Goal: Task Accomplishment & Management: Manage account settings

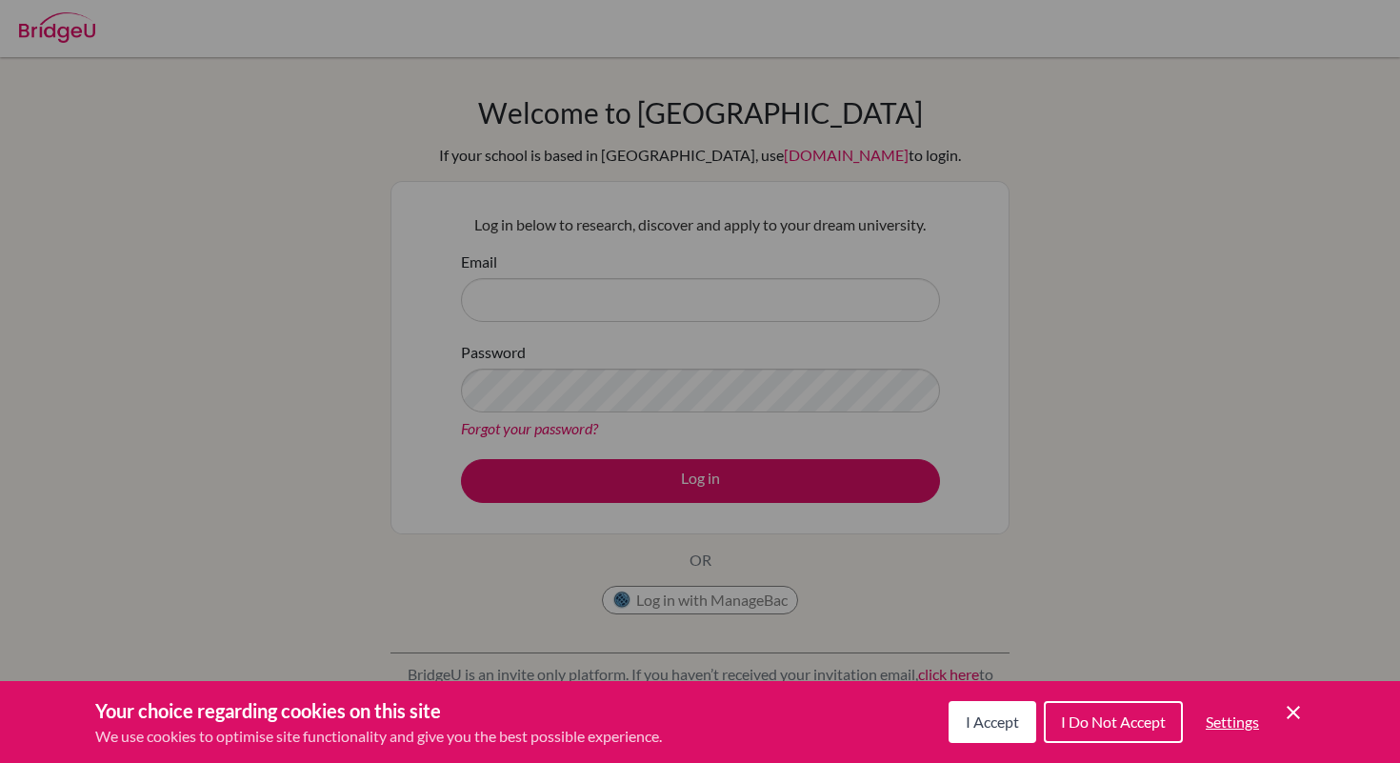
click at [1284, 702] on icon "Cookie Control Close Icon" at bounding box center [1293, 712] width 23 height 23
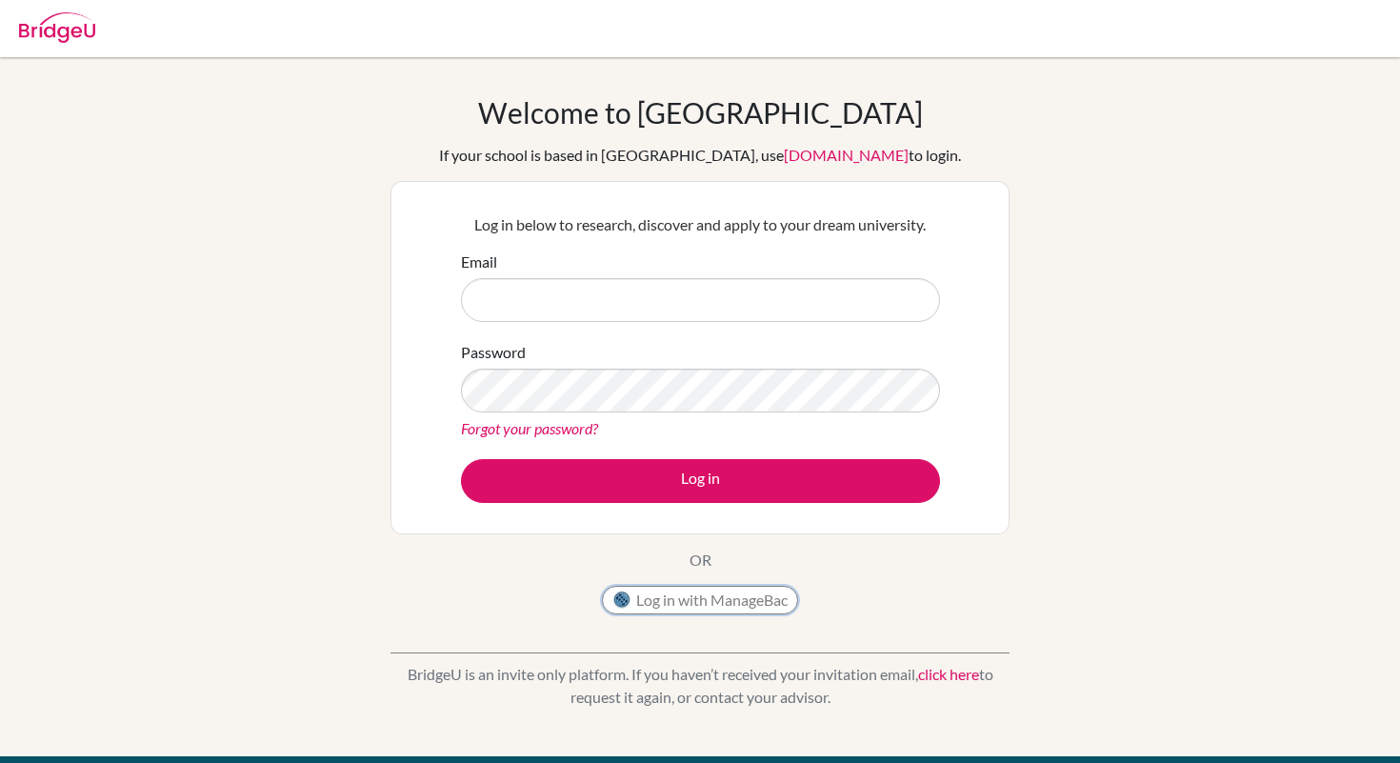
click at [727, 598] on button "Log in with ManageBac" at bounding box center [700, 600] width 196 height 29
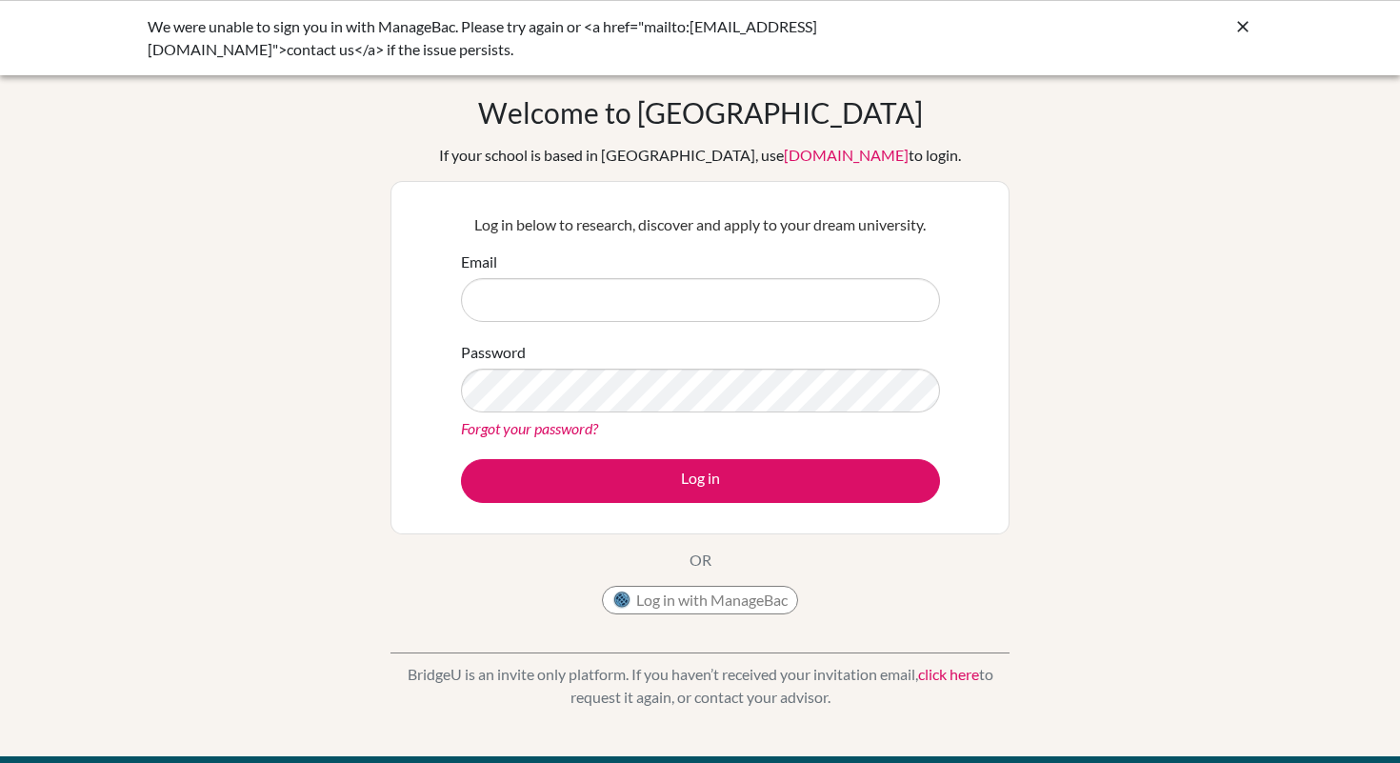
click at [653, 303] on input "Email" at bounding box center [700, 300] width 479 height 44
click at [621, 292] on input "Email" at bounding box center [700, 300] width 479 height 44
type input "dia"
click at [706, 588] on button "Log in with ManageBac" at bounding box center [700, 600] width 196 height 29
click at [703, 613] on button "Log in with ManageBac" at bounding box center [700, 600] width 196 height 29
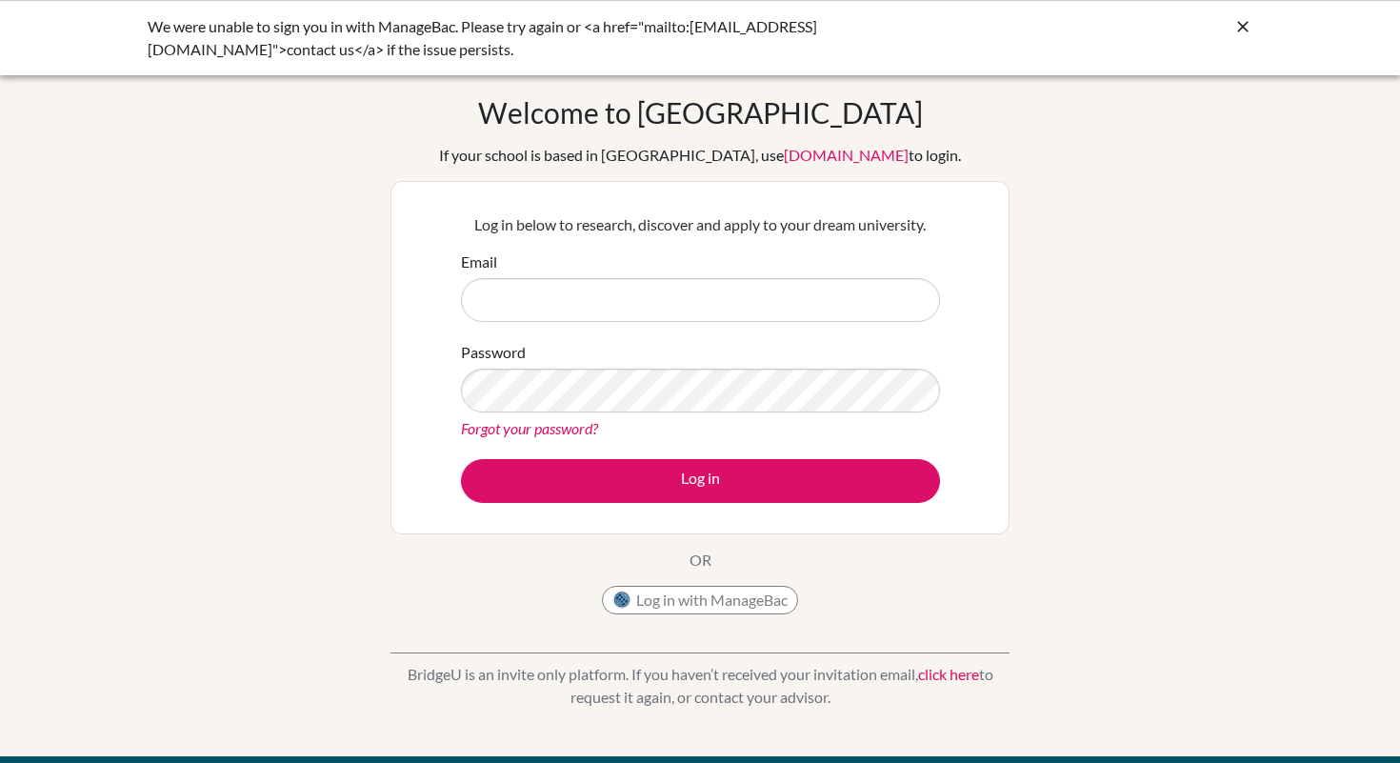
click at [923, 110] on div "Welcome to BridgeU If your school is based in China, use app.bridge-u.com.cn to…" at bounding box center [699, 359] width 619 height 528
click at [1247, 26] on icon at bounding box center [1242, 26] width 19 height 19
click at [621, 289] on input "Email" at bounding box center [700, 300] width 479 height 44
click at [1254, 21] on div "We were unable to sign you in with ManageBac. Please try again or <a href="mail…" at bounding box center [700, 37] width 1400 height 75
click at [1237, 21] on icon at bounding box center [1242, 26] width 19 height 19
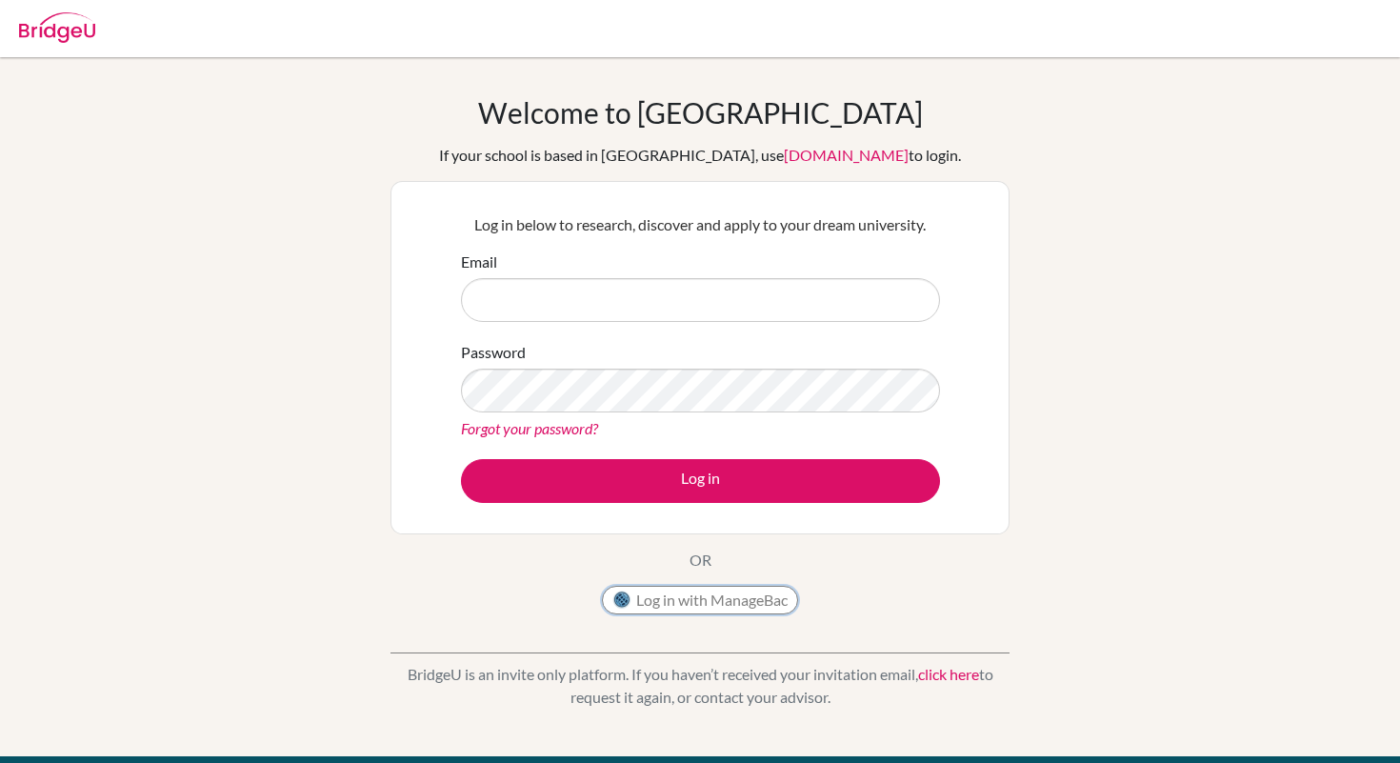
click at [638, 598] on button "Log in with ManageBac" at bounding box center [700, 600] width 196 height 29
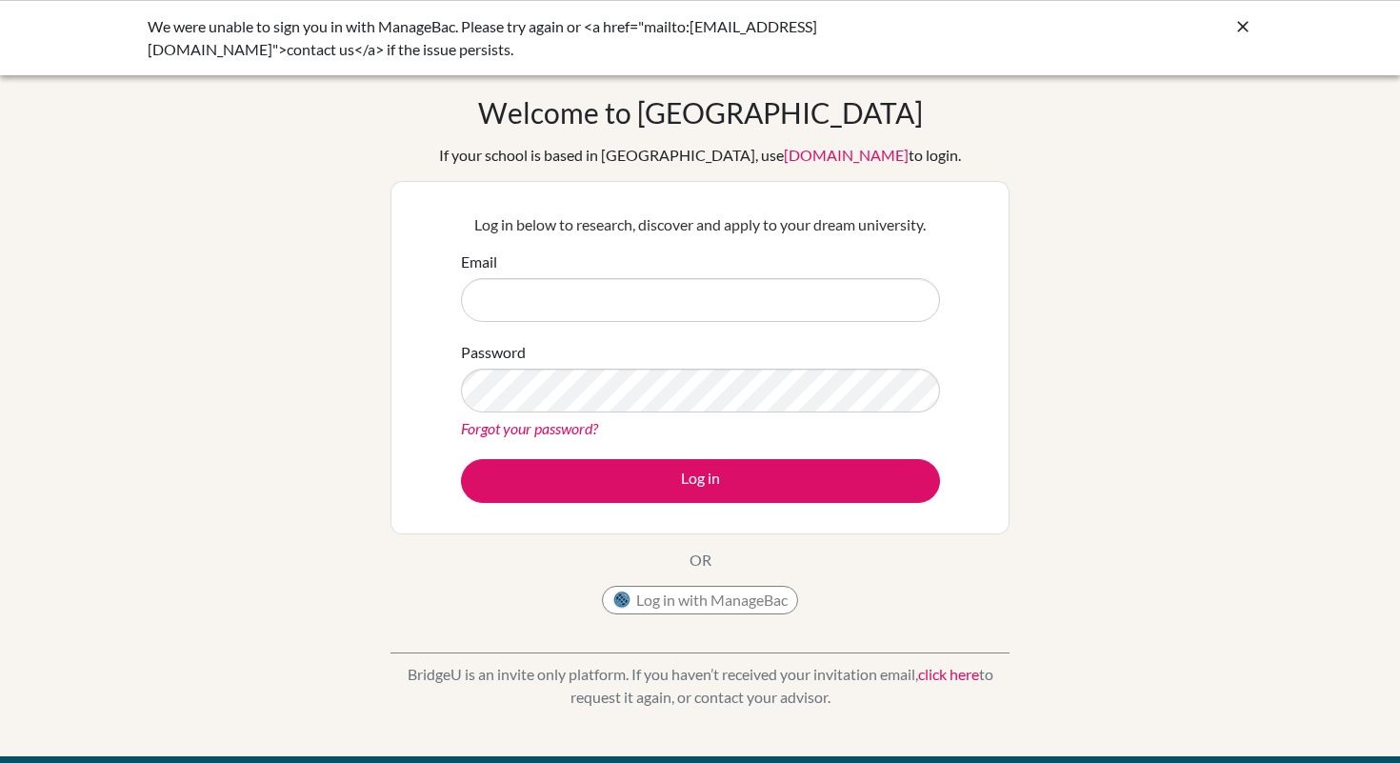
click at [1028, 257] on div "Welcome to [GEOGRAPHIC_DATA] If your school is based in [GEOGRAPHIC_DATA], use …" at bounding box center [700, 406] width 1400 height 623
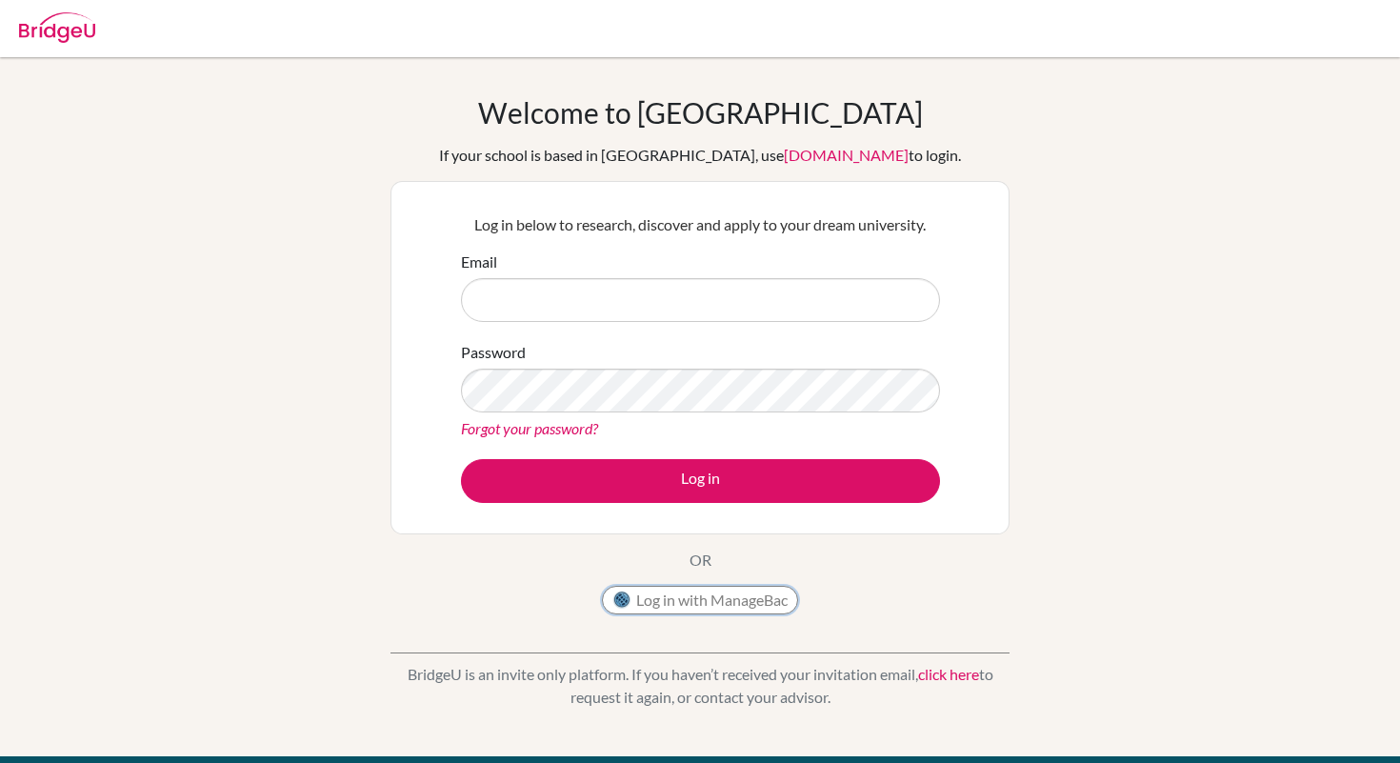
click at [703, 599] on button "Log in with ManageBac" at bounding box center [700, 600] width 196 height 29
